Goal: Task Accomplishment & Management: Manage account settings

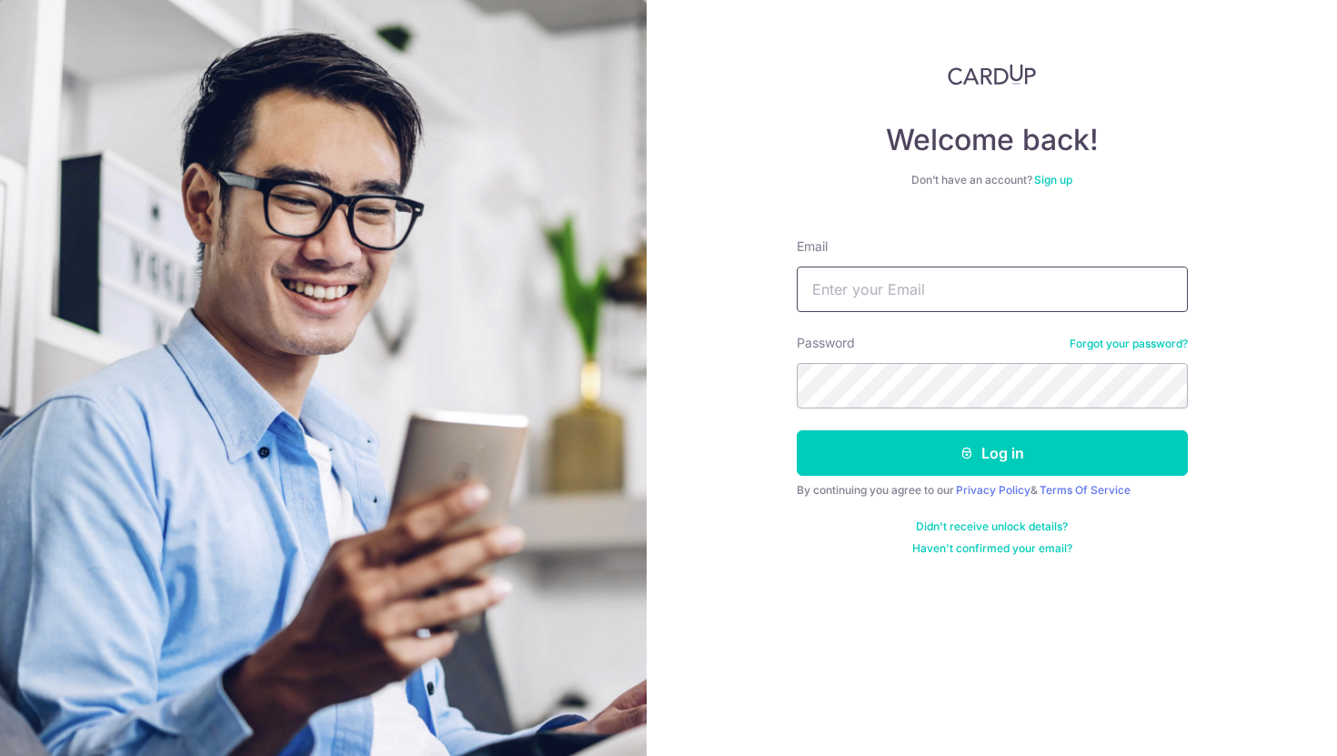
click at [1029, 286] on input "Email" at bounding box center [992, 288] width 391 height 45
type input "[PERSON_NAME][EMAIL_ADDRESS][DOMAIN_NAME]"
click at [797, 430] on button "Log in" at bounding box center [992, 452] width 391 height 45
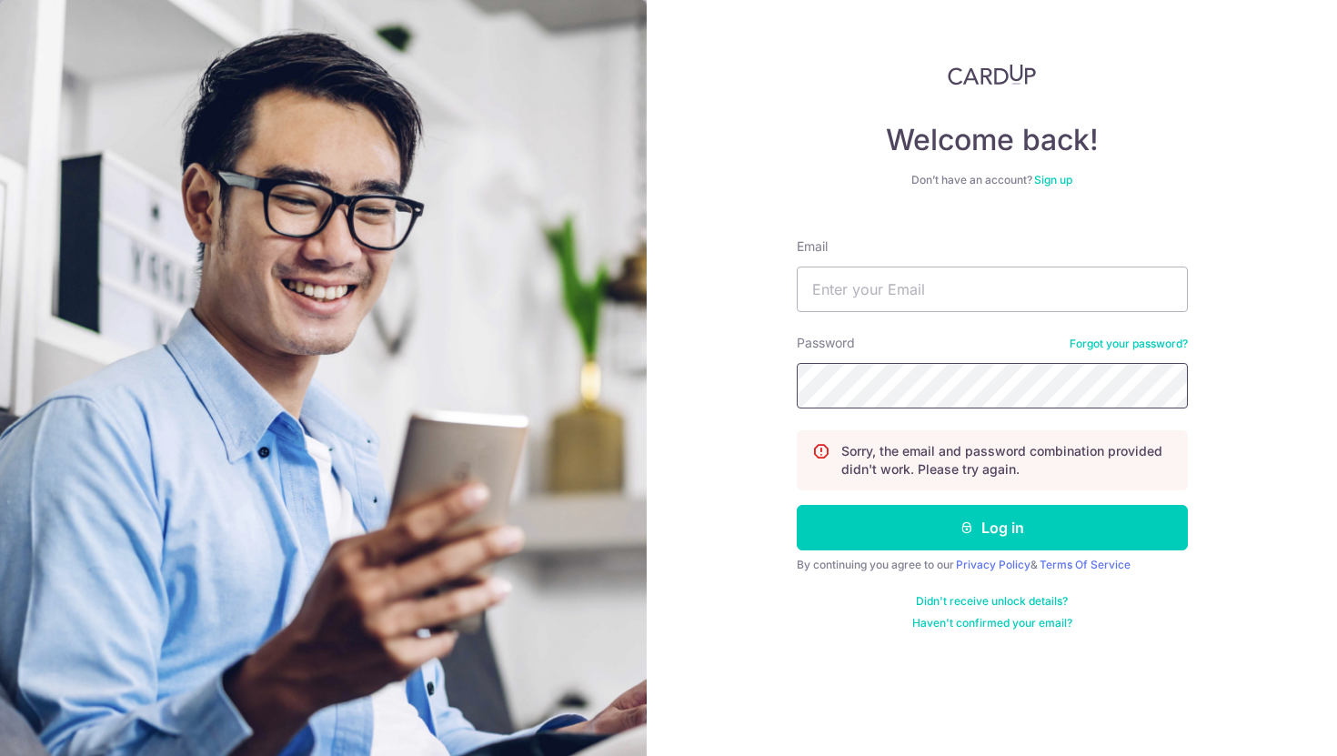
click at [797, 505] on button "Log in" at bounding box center [992, 527] width 391 height 45
click at [1003, 285] on input "Email" at bounding box center [992, 288] width 391 height 45
type input "[PERSON_NAME][EMAIL_ADDRESS][DOMAIN_NAME]"
click at [797, 505] on button "Log in" at bounding box center [992, 527] width 391 height 45
click at [1039, 278] on input "Email" at bounding box center [992, 288] width 391 height 45
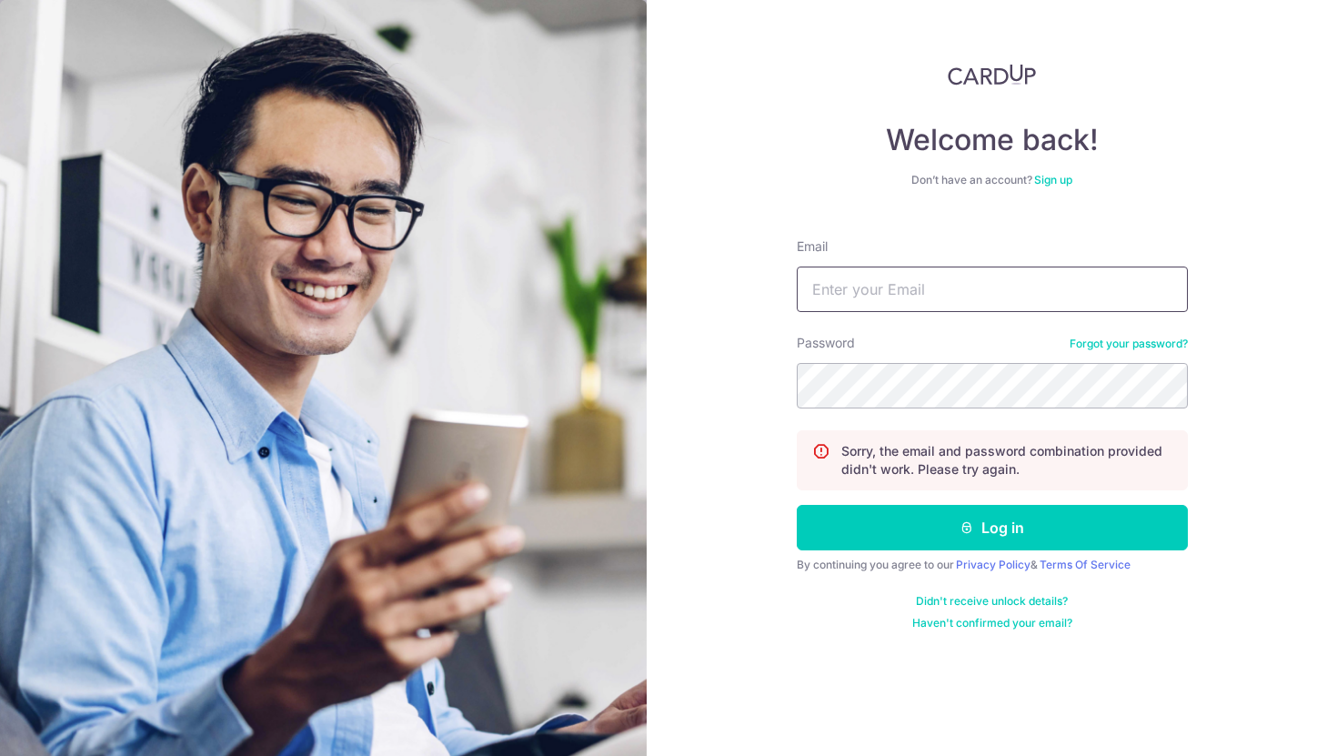
type input "[PERSON_NAME][EMAIL_ADDRESS][DOMAIN_NAME]"
click at [1100, 341] on link "Forgot your password?" at bounding box center [1129, 344] width 118 height 15
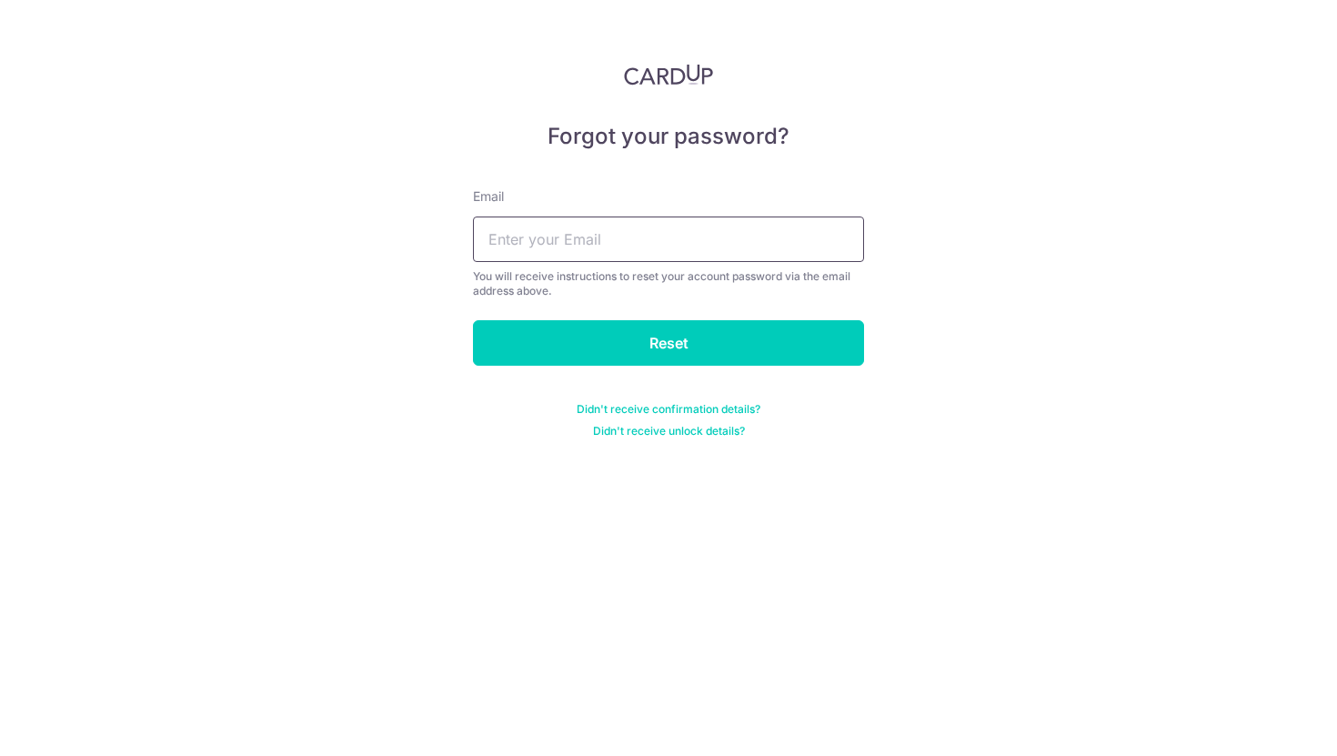
click at [668, 248] on input "text" at bounding box center [668, 238] width 391 height 45
type input "[PERSON_NAME][EMAIL_ADDRESS][DOMAIN_NAME]"
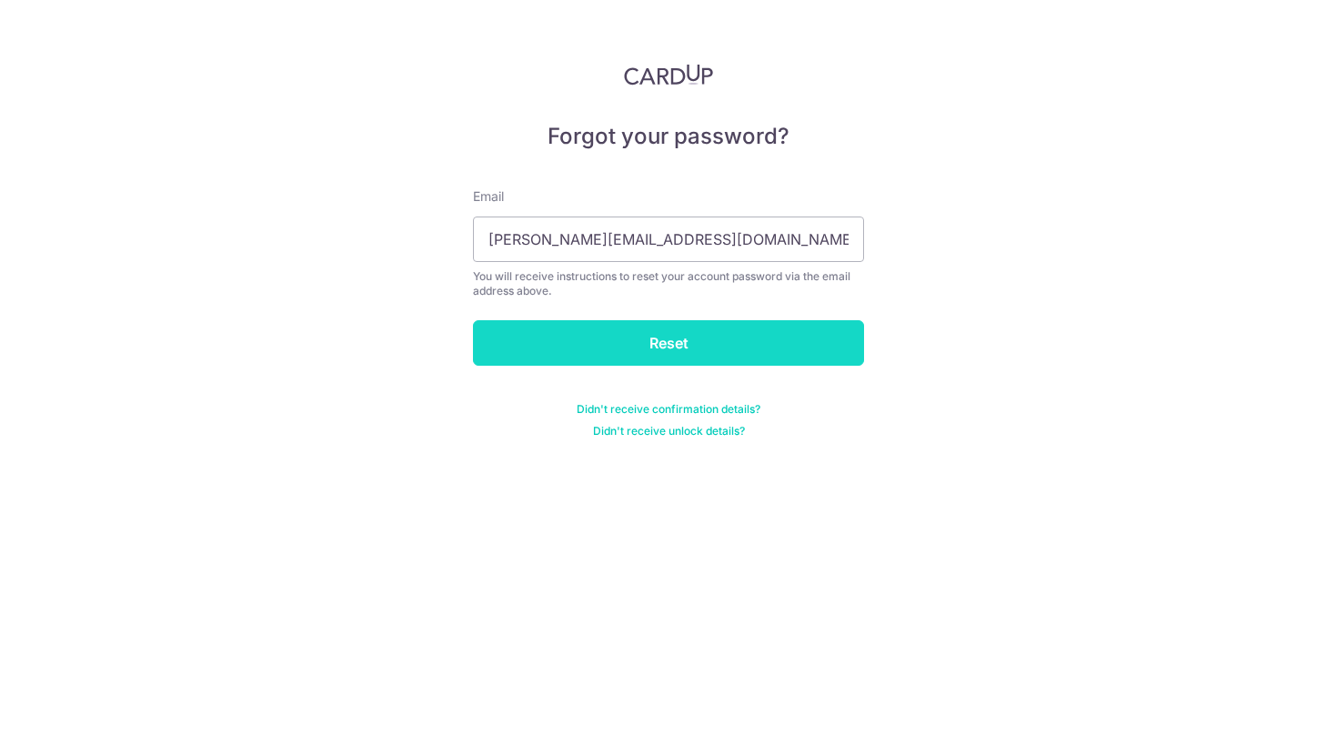
click at [652, 358] on input "Reset" at bounding box center [668, 342] width 391 height 45
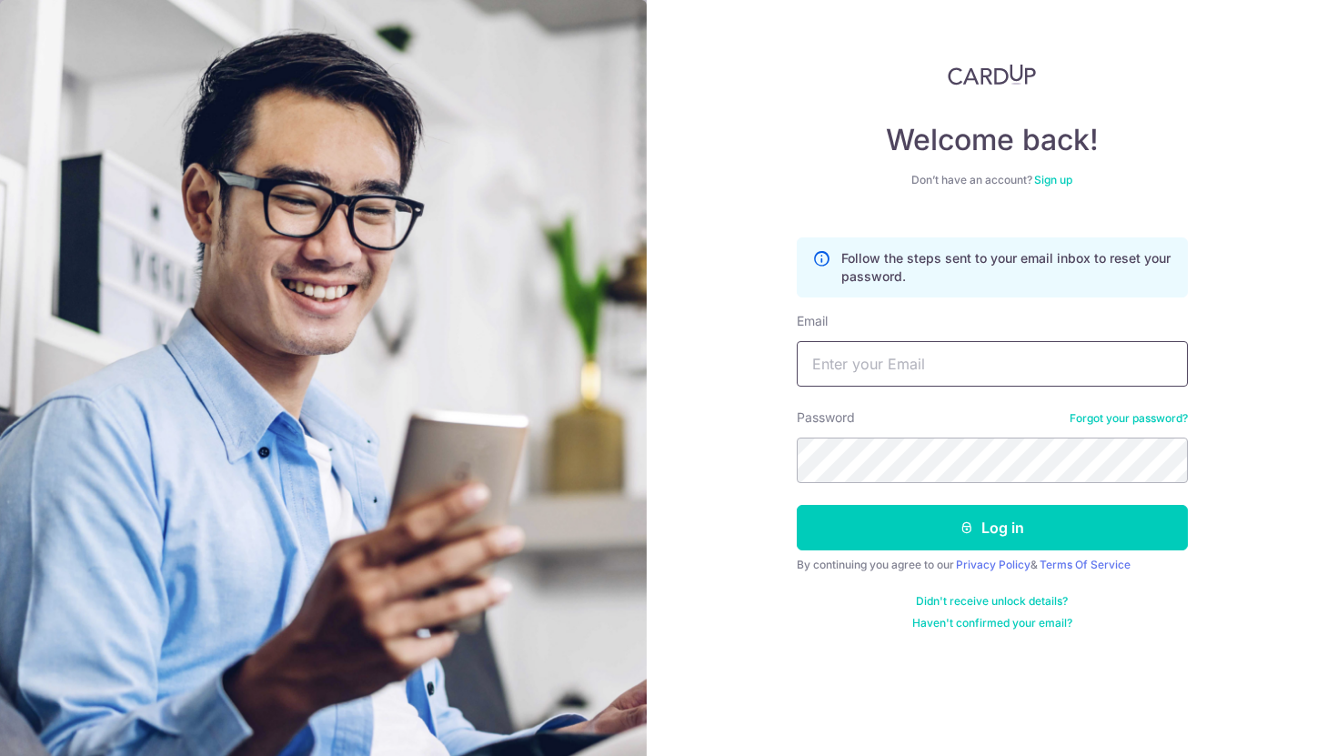
click at [926, 380] on input "Email" at bounding box center [992, 363] width 391 height 45
